Goal: Transaction & Acquisition: Purchase product/service

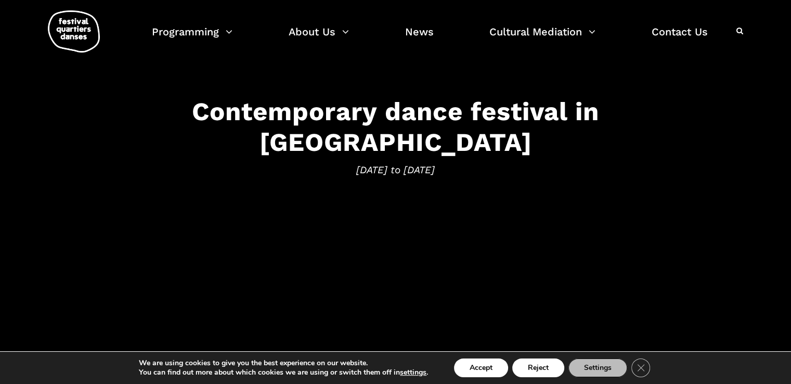
scroll to position [104, 0]
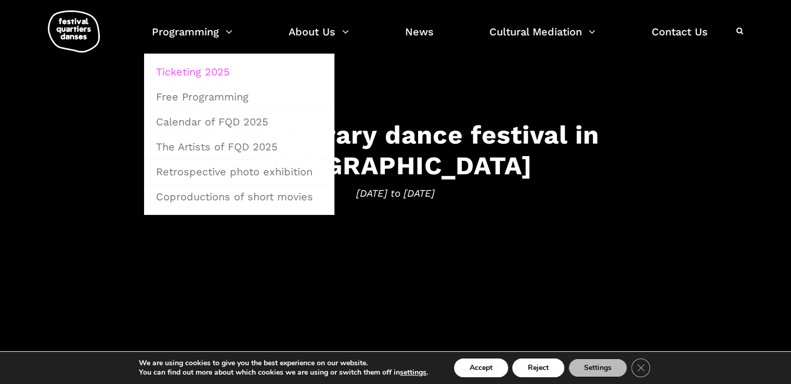
click at [213, 74] on link "Ticketing 2025" at bounding box center [239, 72] width 179 height 24
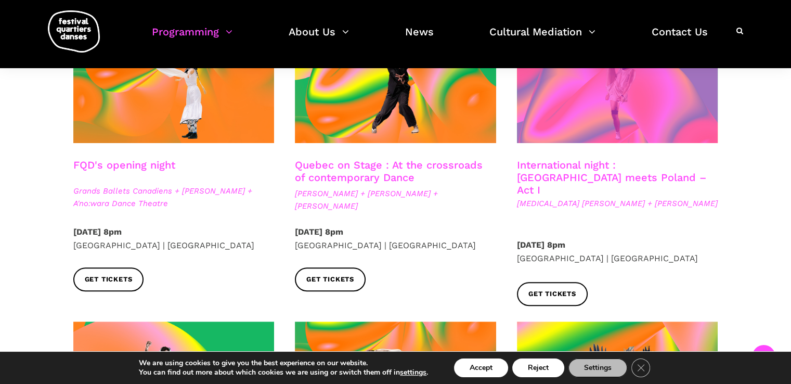
scroll to position [364, 0]
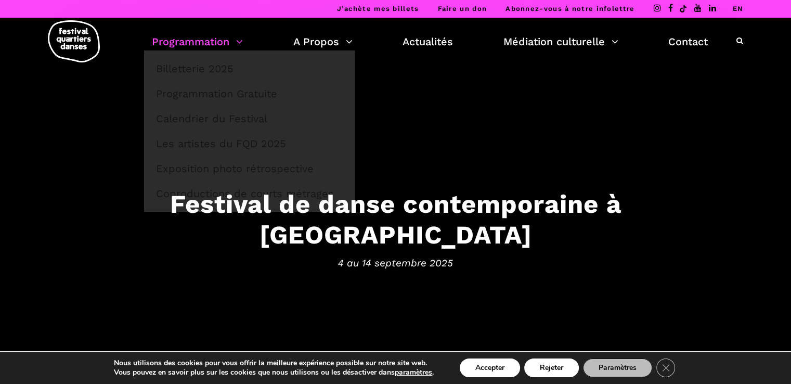
click at [234, 46] on link "Programmation" at bounding box center [197, 42] width 91 height 18
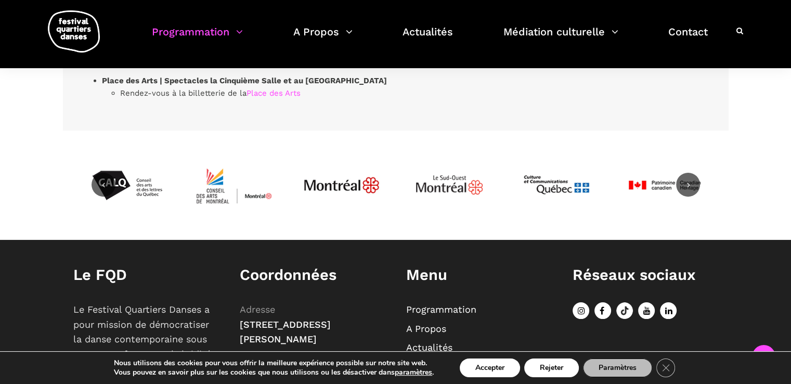
scroll to position [3347, 0]
